Goal: Task Accomplishment & Management: Complete application form

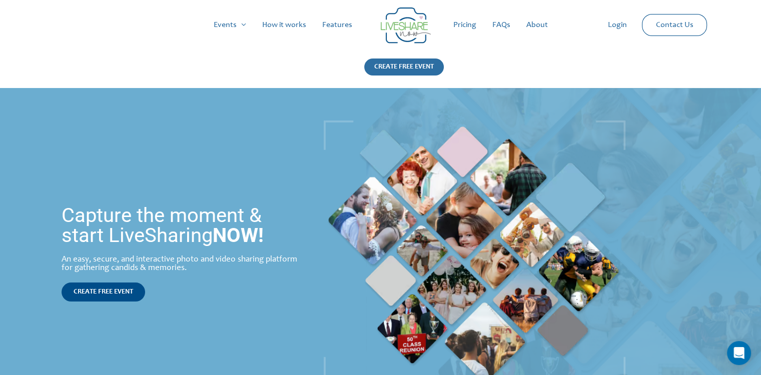
click at [386, 65] on div "CREATE FREE EVENT" at bounding box center [404, 67] width 80 height 17
